Goal: Task Accomplishment & Management: Manage account settings

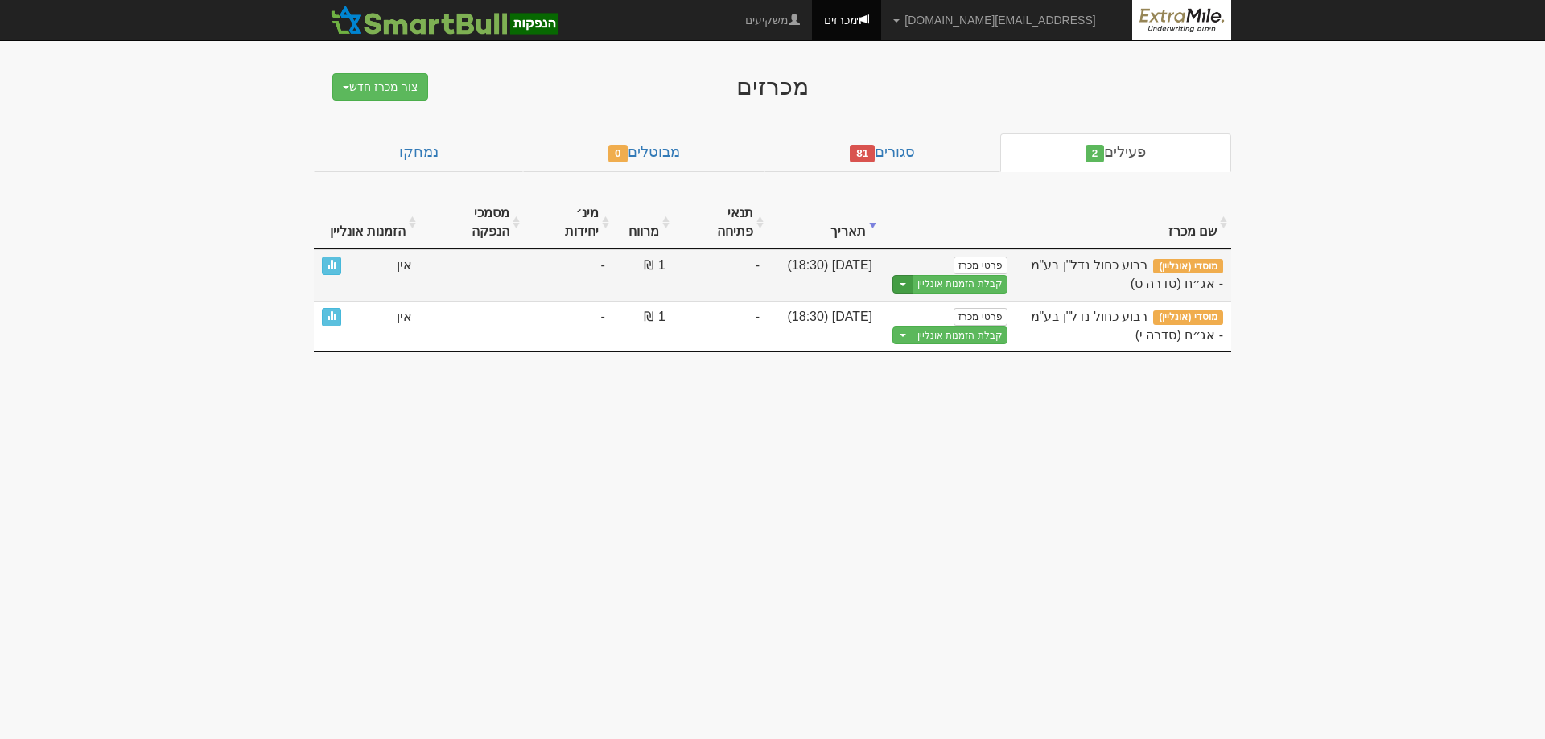
click at [904, 275] on button "Toggle Dropdown" at bounding box center [902, 284] width 21 height 19
click at [991, 257] on link "פרטי מכרז" at bounding box center [979, 266] width 53 height 18
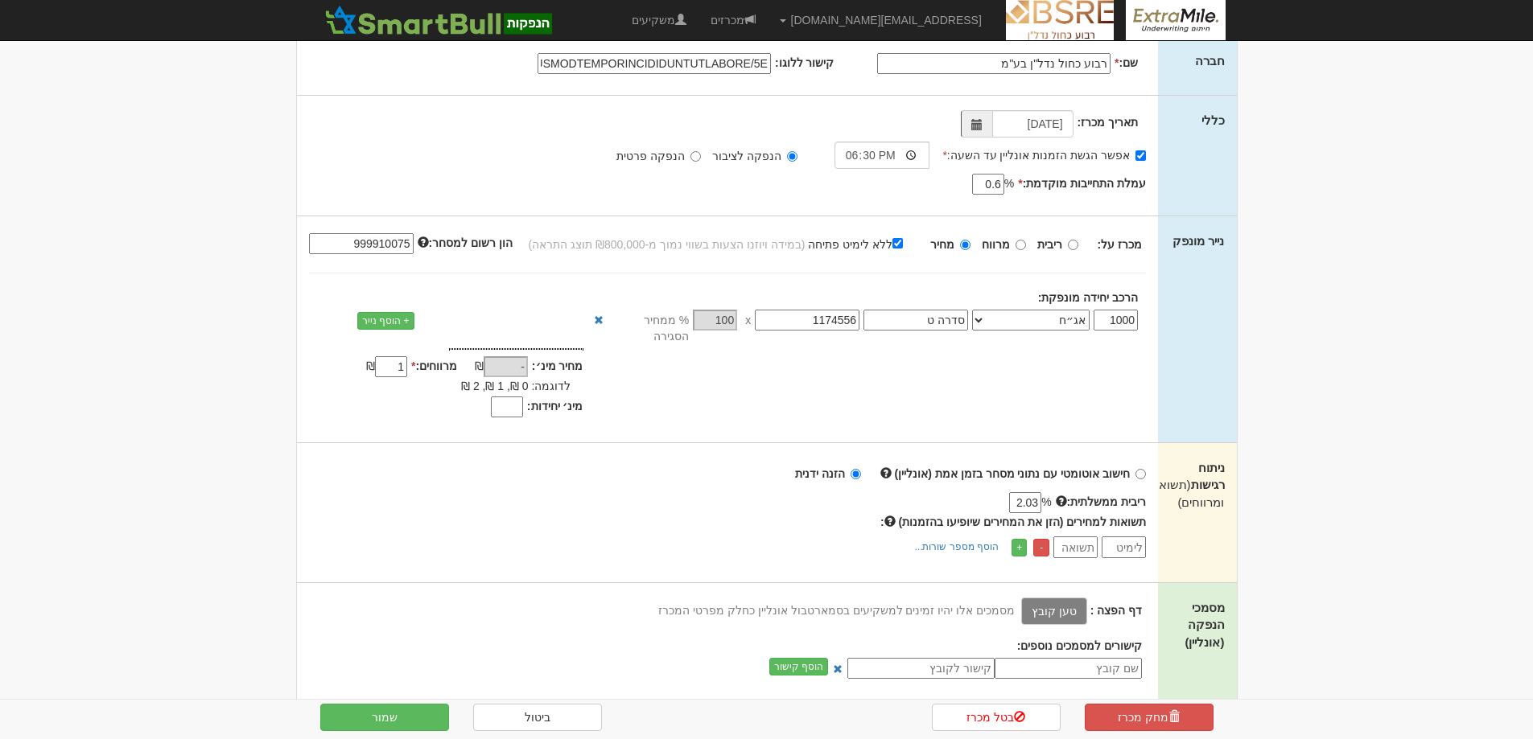
scroll to position [161, 0]
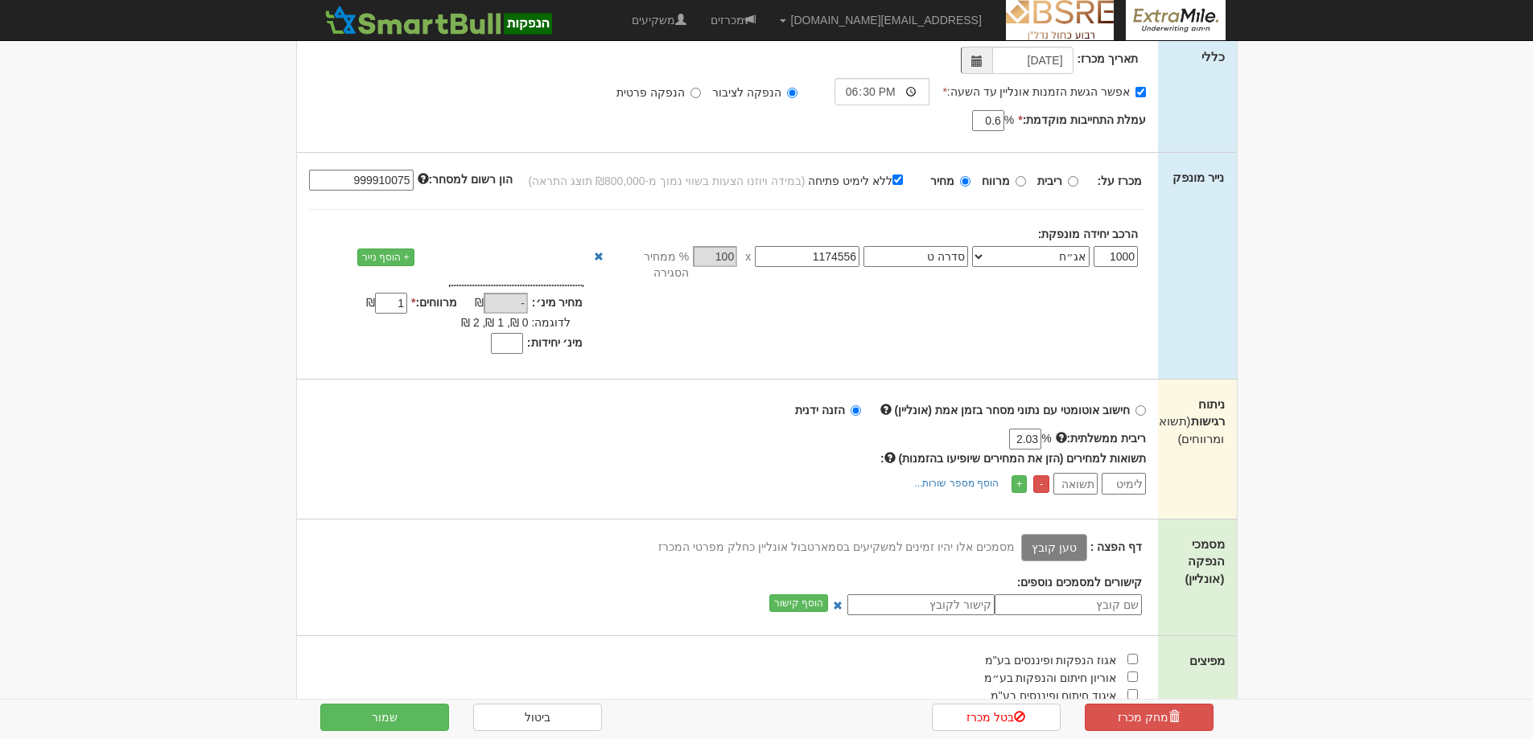
click at [1061, 534] on label "טען קובץ" at bounding box center [1054, 547] width 66 height 27
click at [1018, 538] on input "טען קובץ" at bounding box center [1018, 547] width 0 height 18
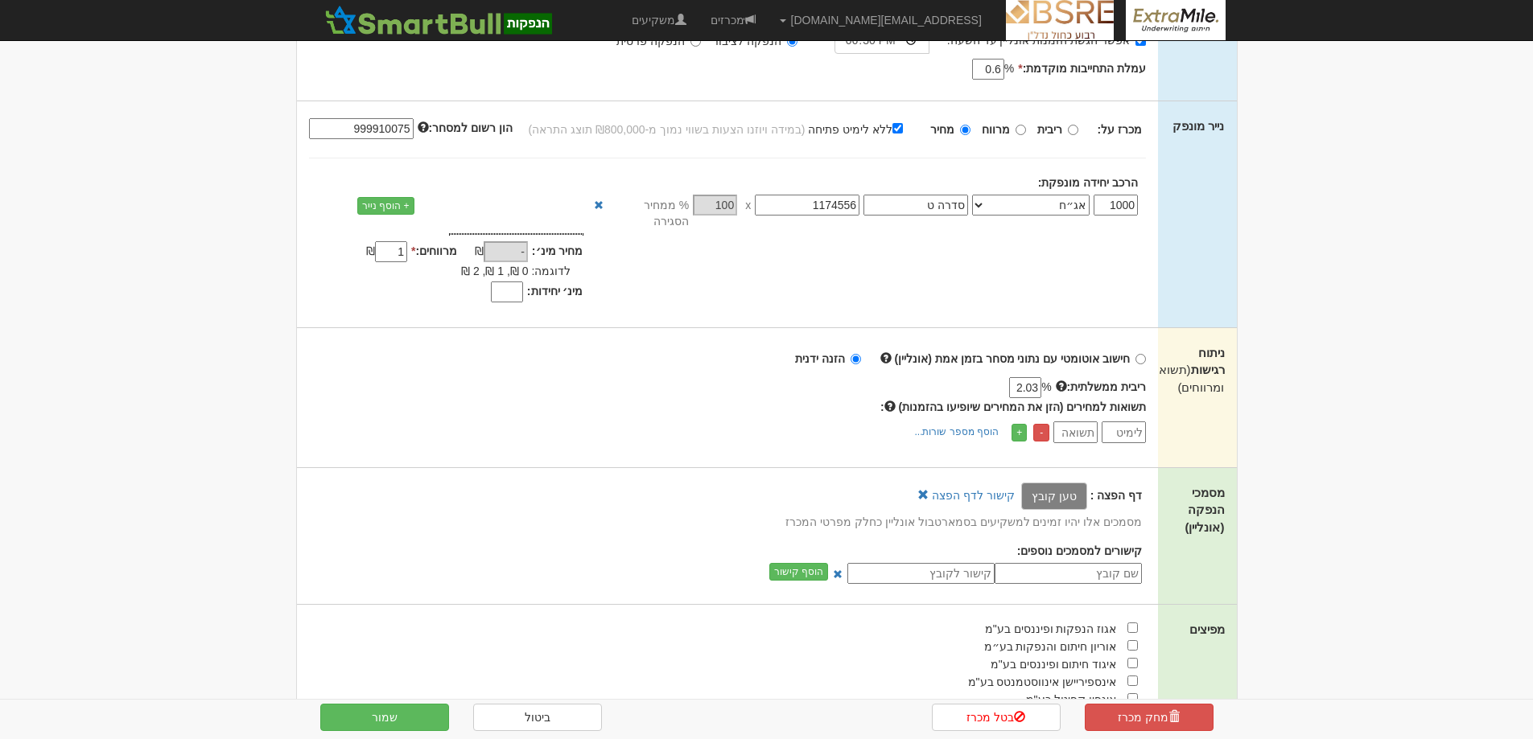
scroll to position [241, 0]
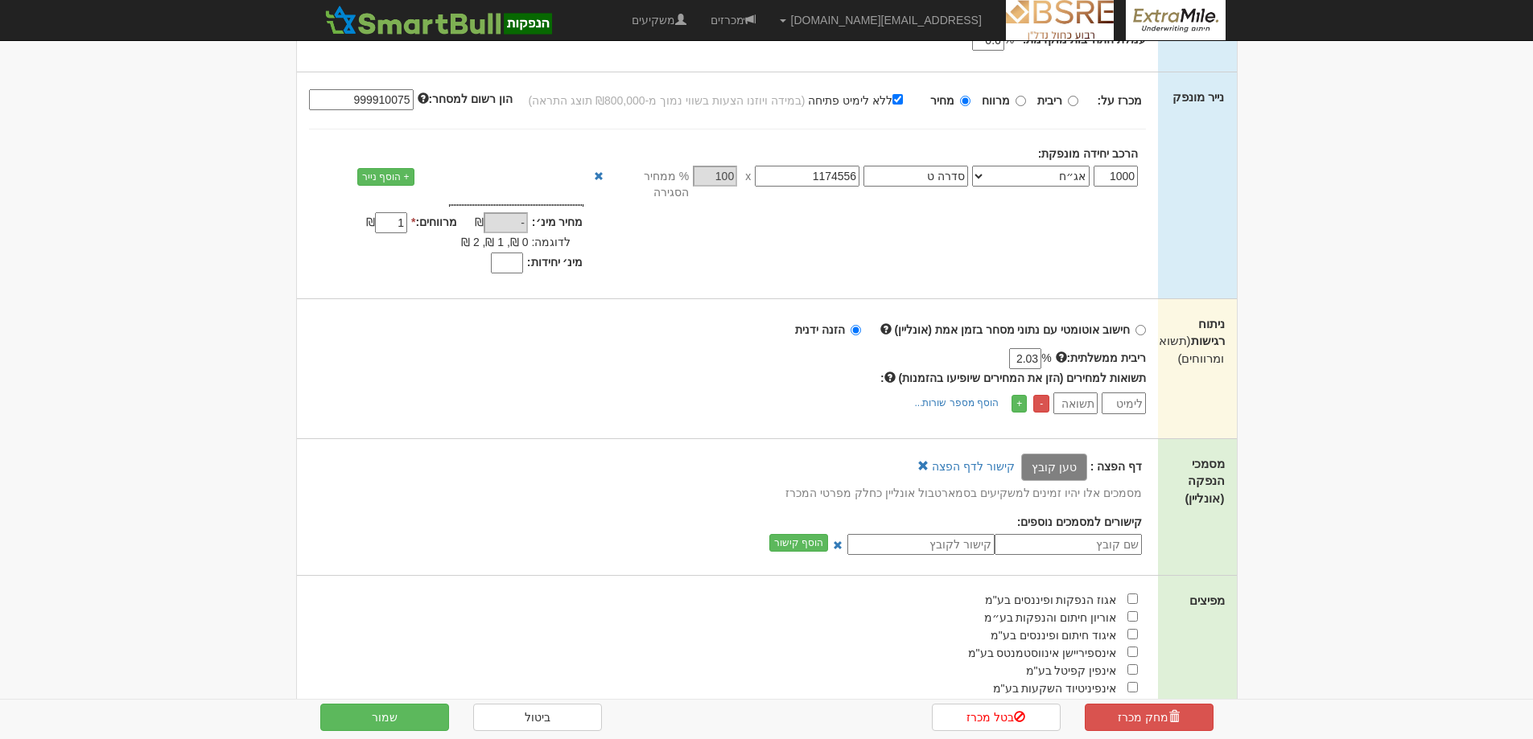
click at [1064, 454] on label "טען קובץ" at bounding box center [1054, 467] width 66 height 27
click at [1018, 458] on input "טען קובץ" at bounding box center [1018, 467] width 0 height 18
click at [382, 716] on button "שמור" at bounding box center [384, 717] width 129 height 27
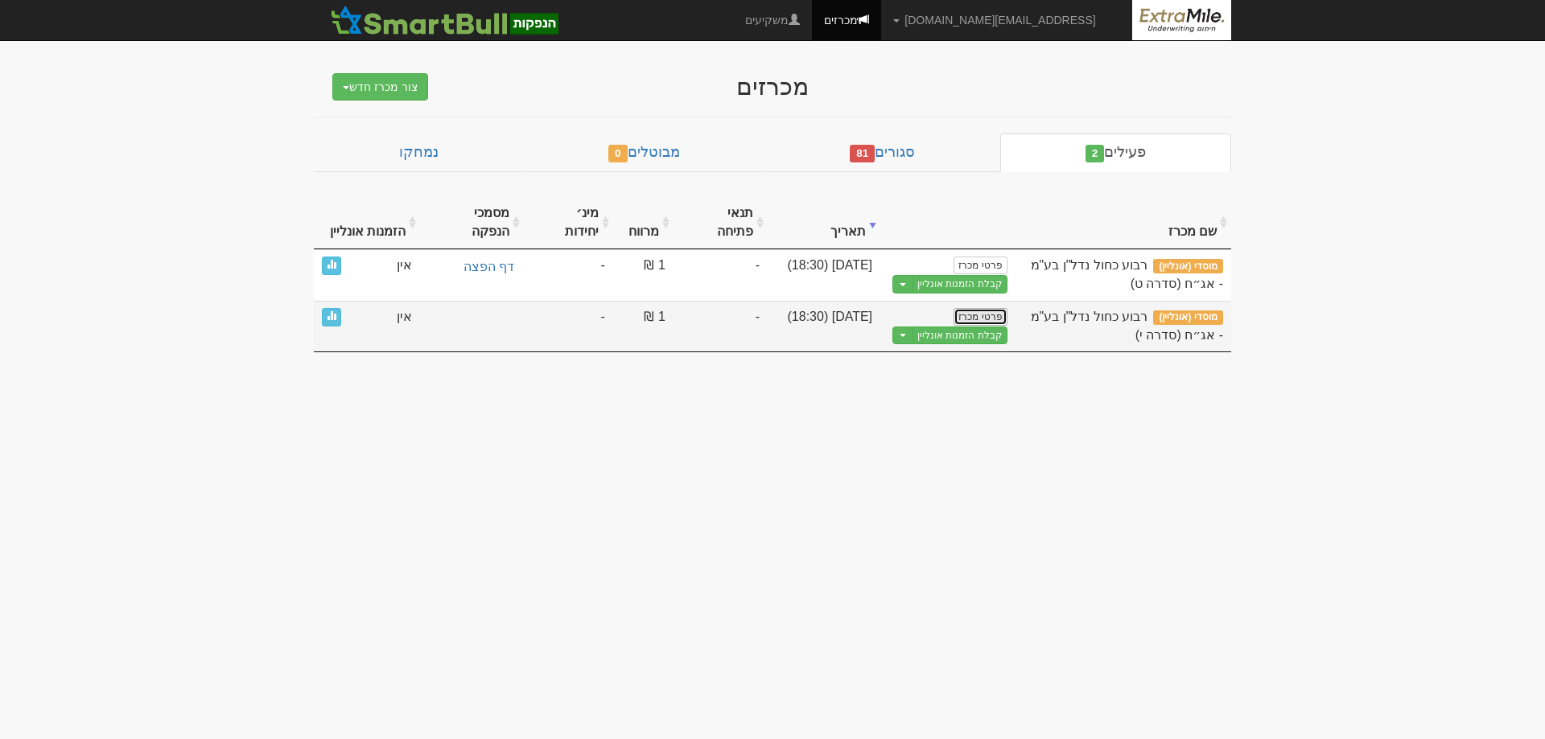
click at [990, 308] on link "פרטי מכרז" at bounding box center [979, 317] width 53 height 18
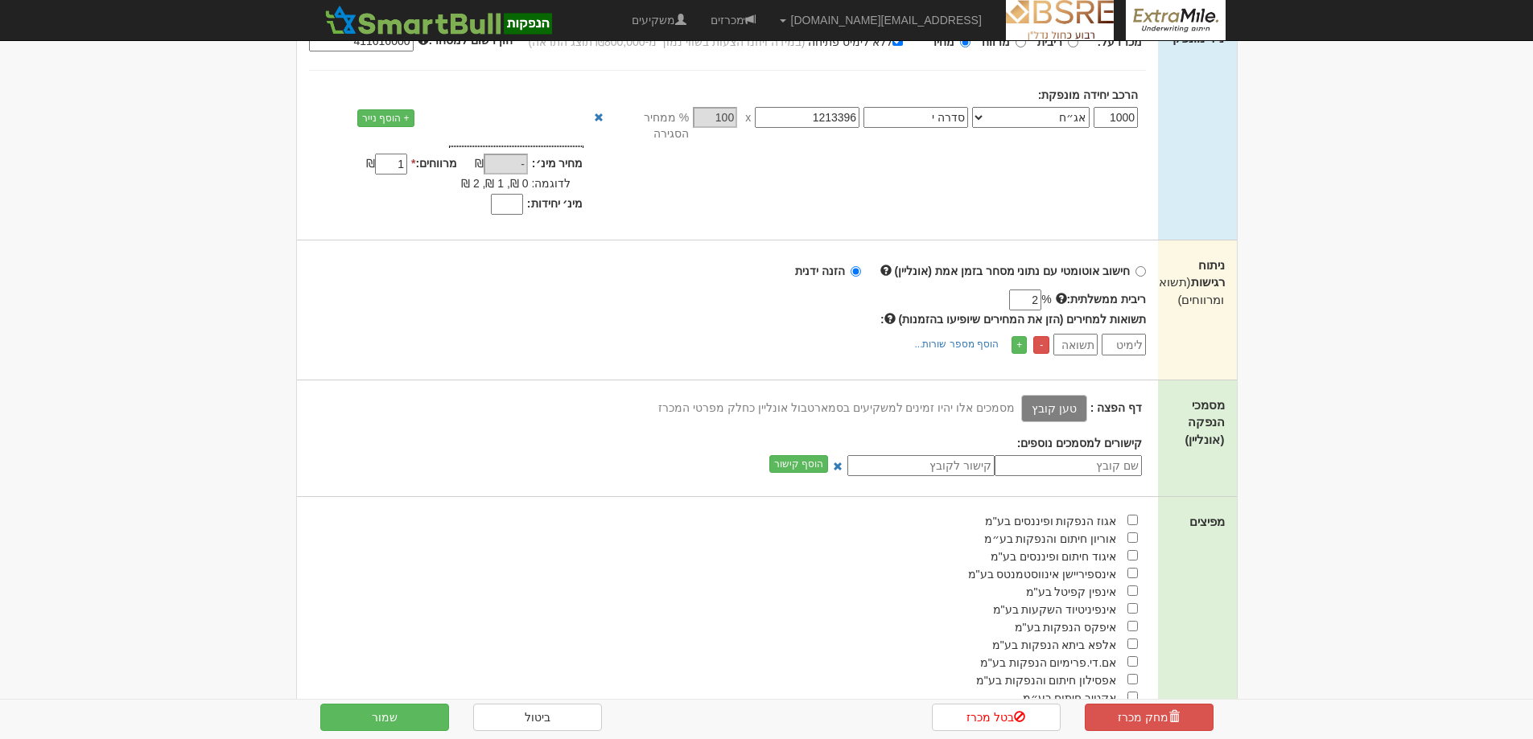
scroll to position [322, 0]
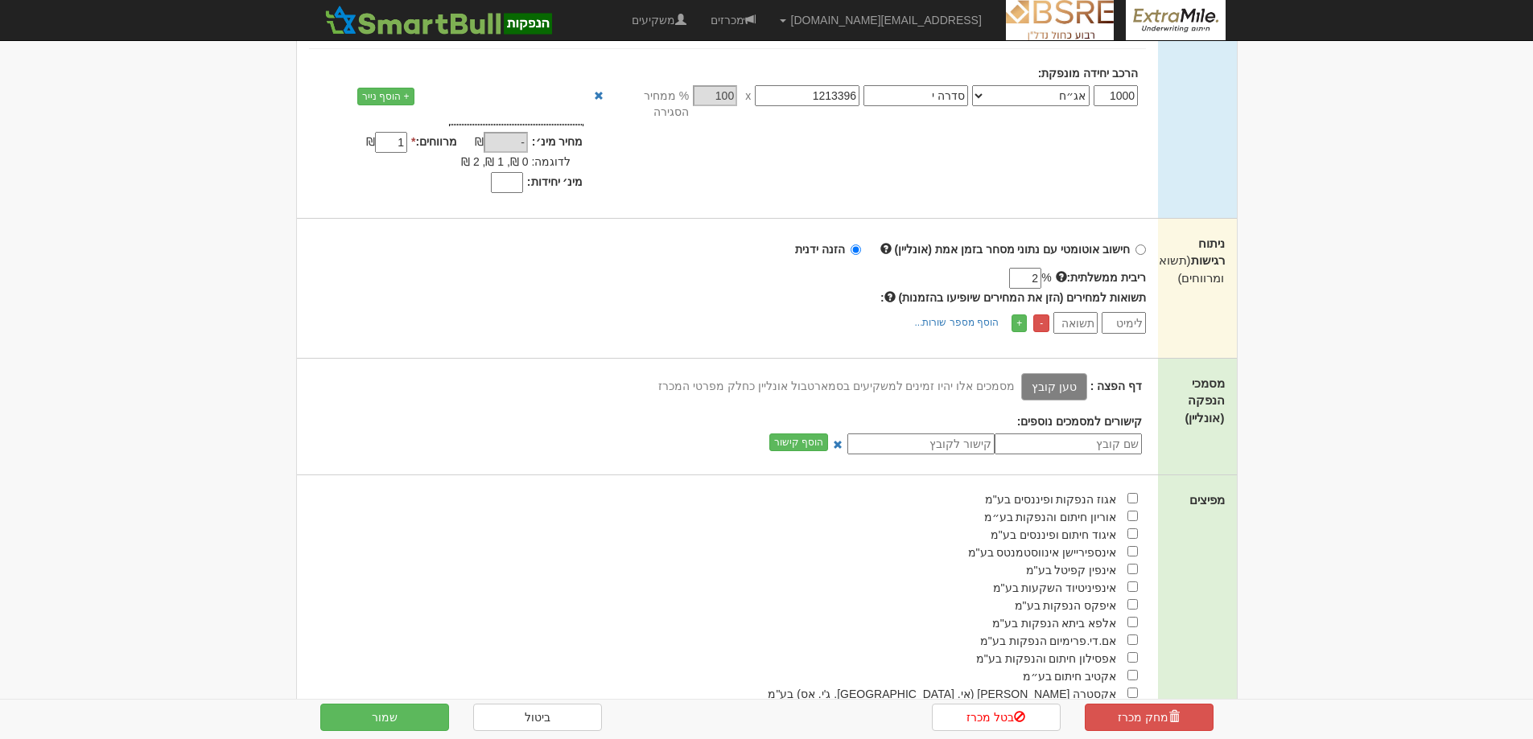
click at [1063, 373] on label "טען קובץ" at bounding box center [1054, 386] width 66 height 27
click at [1018, 377] on input "טען קובץ" at bounding box center [1018, 386] width 0 height 18
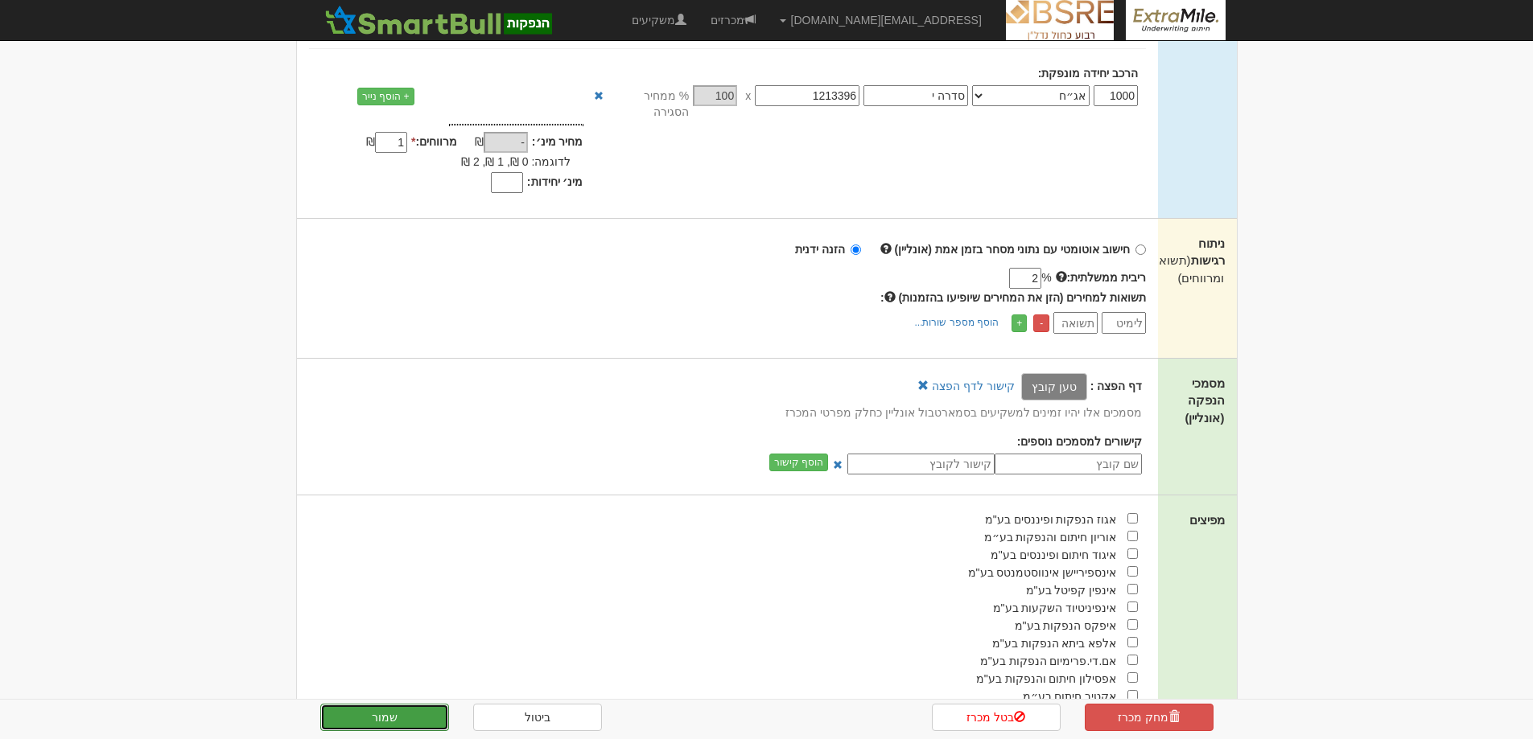
click at [386, 715] on button "שמור" at bounding box center [384, 717] width 129 height 27
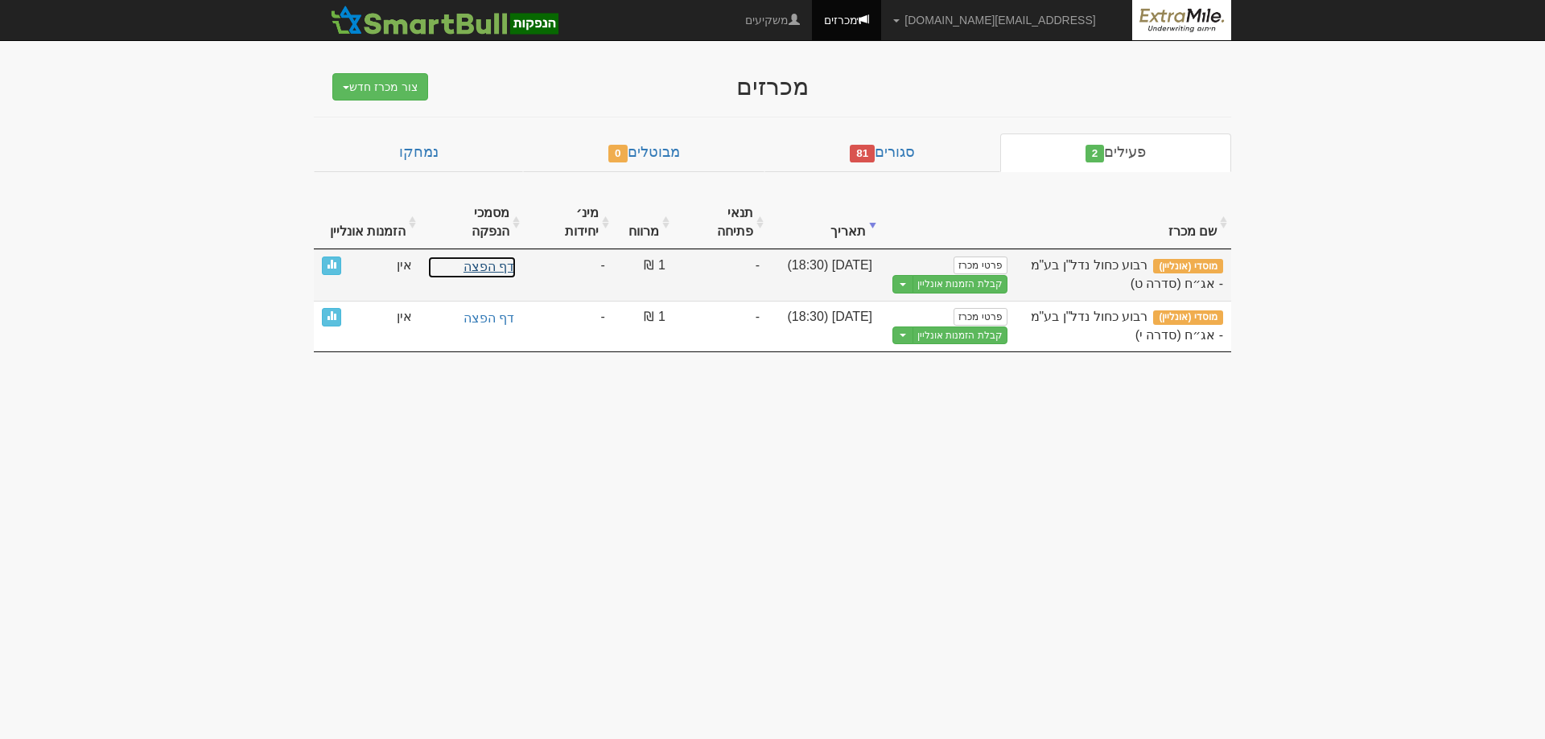
click at [486, 257] on link "דף הפצה" at bounding box center [472, 268] width 88 height 22
